Goal: Task Accomplishment & Management: Use online tool/utility

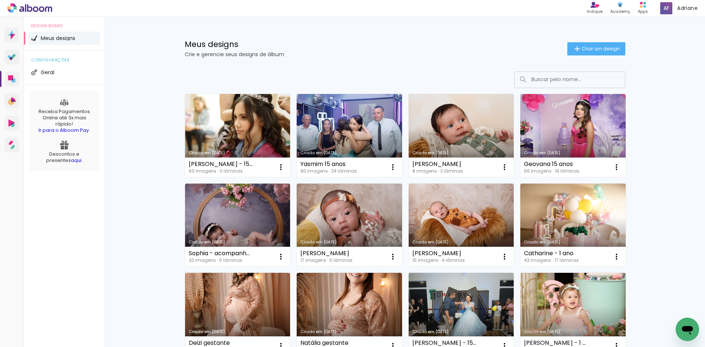
click at [244, 124] on link "Criado em [DATE]" at bounding box center [237, 135] width 105 height 83
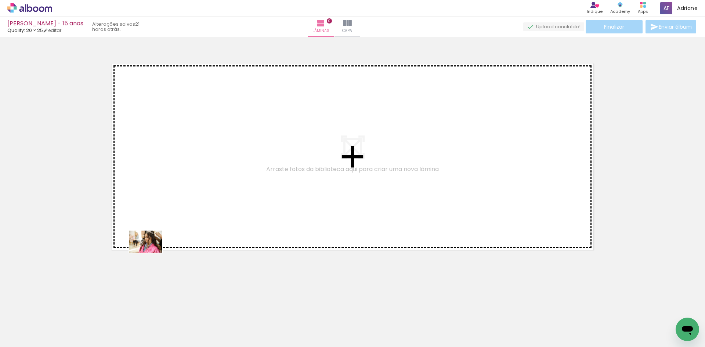
drag, startPoint x: 80, startPoint y: 327, endPoint x: 177, endPoint y: 224, distance: 141.2
click at [177, 224] on quentale-workspace at bounding box center [352, 173] width 705 height 347
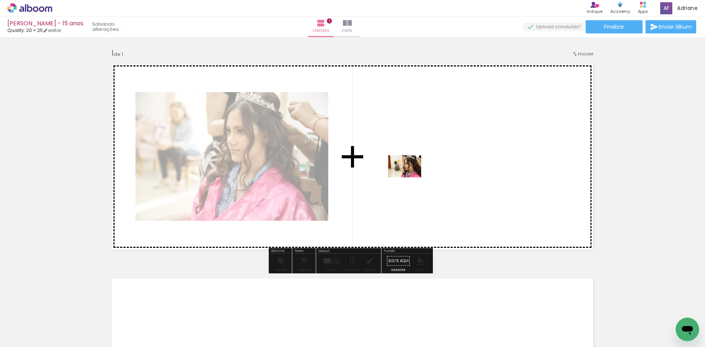
drag, startPoint x: 117, startPoint y: 330, endPoint x: 410, endPoint y: 177, distance: 330.3
click at [410, 177] on quentale-workspace at bounding box center [352, 173] width 705 height 347
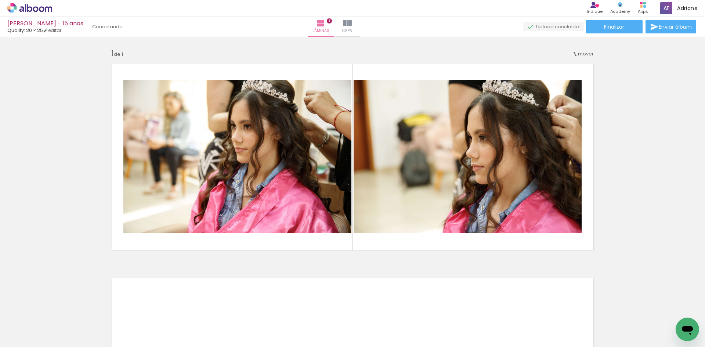
scroll to position [0, 1824]
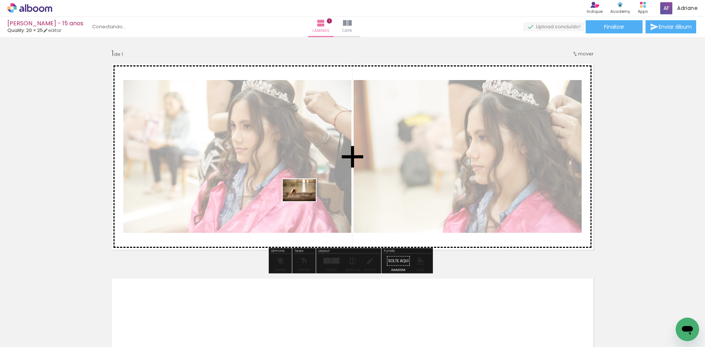
drag, startPoint x: 307, startPoint y: 329, endPoint x: 305, endPoint y: 201, distance: 128.1
click at [305, 201] on quentale-workspace at bounding box center [352, 173] width 705 height 347
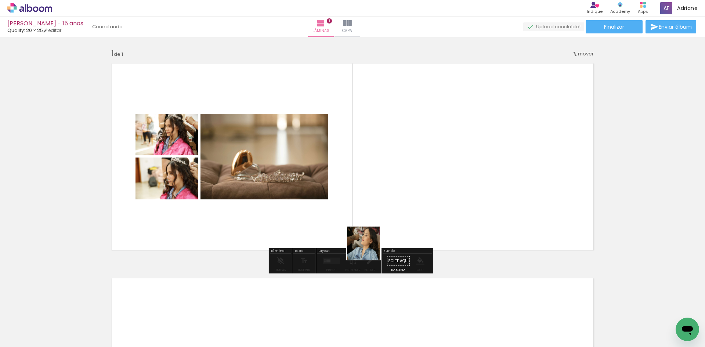
drag, startPoint x: 348, startPoint y: 326, endPoint x: 397, endPoint y: 232, distance: 105.7
click at [395, 175] on quentale-workspace at bounding box center [352, 173] width 705 height 347
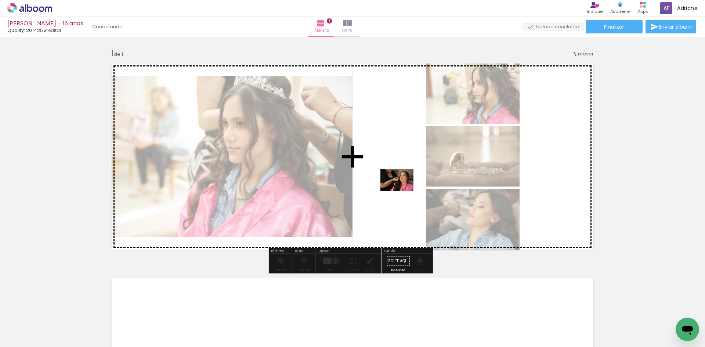
drag, startPoint x: 394, startPoint y: 325, endPoint x: 402, endPoint y: 191, distance: 133.9
click at [402, 191] on quentale-workspace at bounding box center [352, 173] width 705 height 347
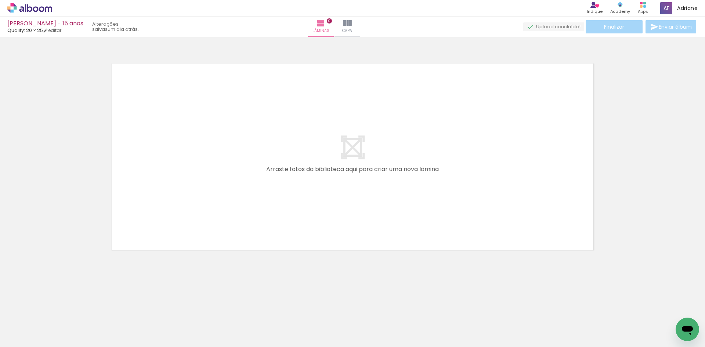
scroll to position [0, 0]
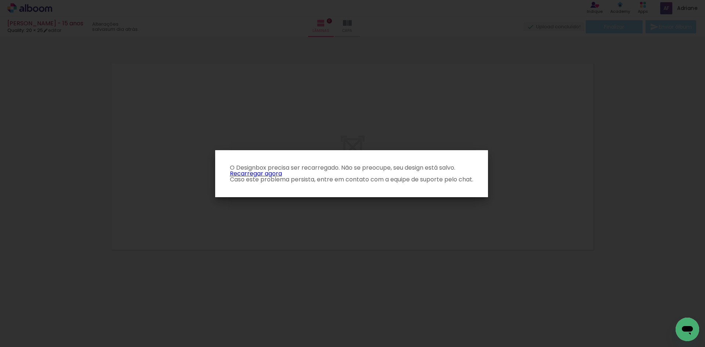
click at [266, 172] on link "Recarregar agora" at bounding box center [256, 173] width 52 height 8
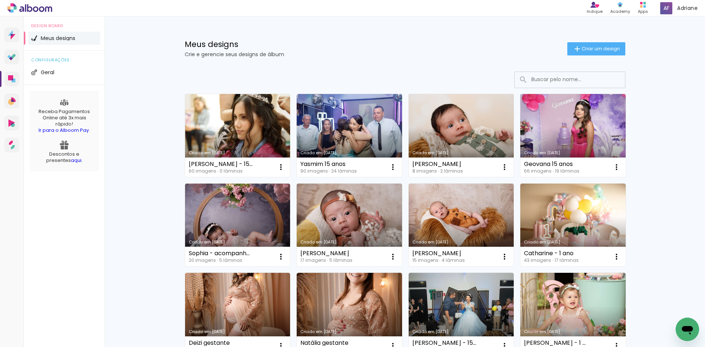
click at [243, 128] on link "Criado em 30/09/25" at bounding box center [237, 135] width 105 height 83
